Goal: Check status: Check status

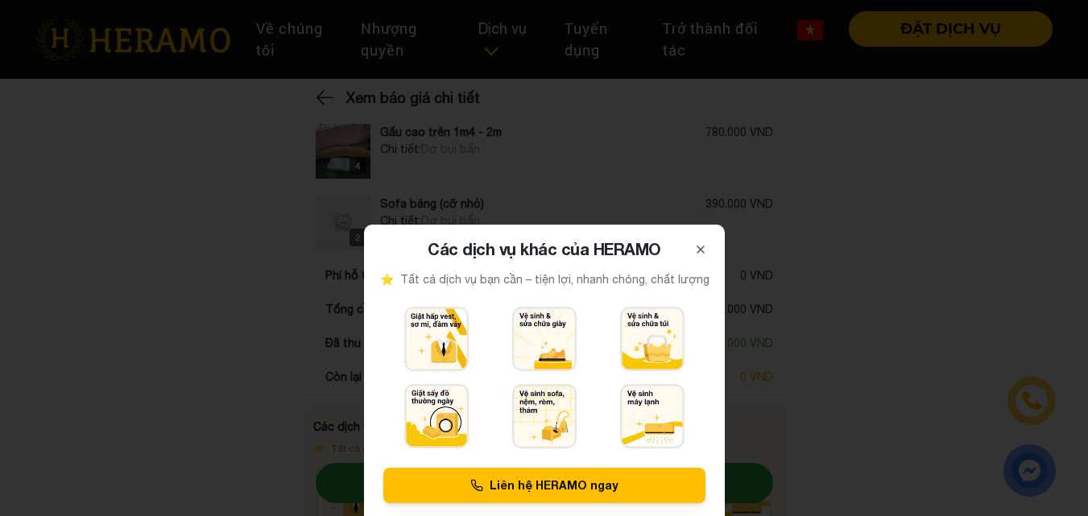
click at [648, 181] on div at bounding box center [544, 258] width 1088 height 516
click at [560, 162] on div at bounding box center [544, 258] width 1088 height 516
click at [701, 246] on icon at bounding box center [700, 249] width 13 height 13
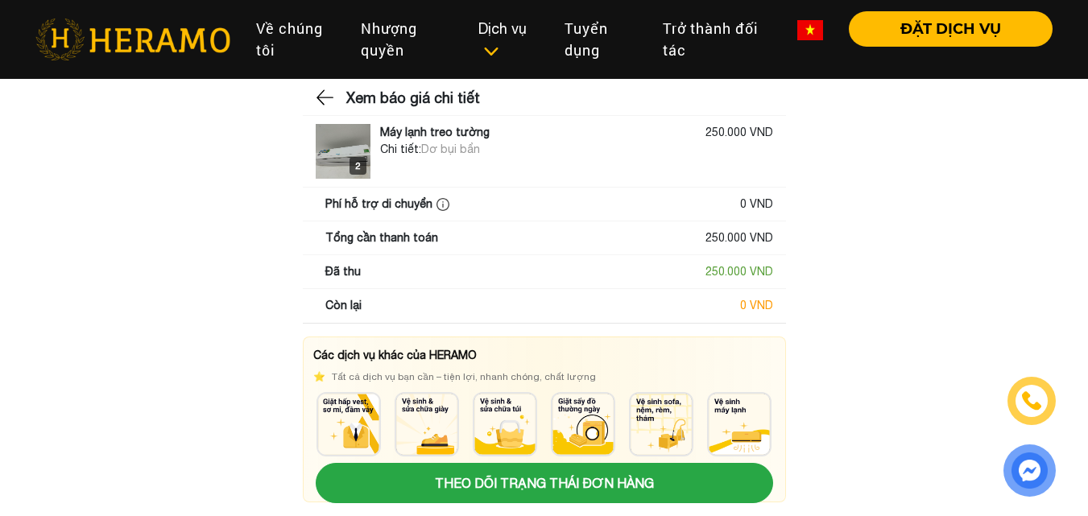
click at [178, 258] on main "Xem báo giá chi tiết 2 2 Máy lạnh treo tường 250.000 VND Chi tiết: Dơ bụi bẩn P…" at bounding box center [544, 363] width 1088 height 552
click at [113, 31] on img at bounding box center [132, 40] width 195 height 42
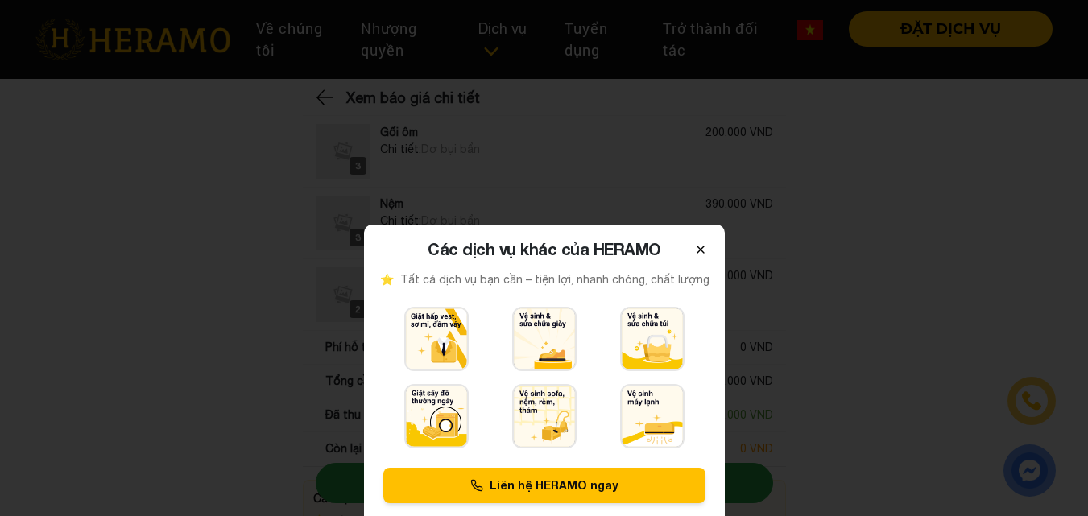
click at [704, 250] on icon at bounding box center [700, 249] width 13 height 13
click at [709, 243] on button "Close" at bounding box center [700, 248] width 23 height 21
